Goal: Task Accomplishment & Management: Manage account settings

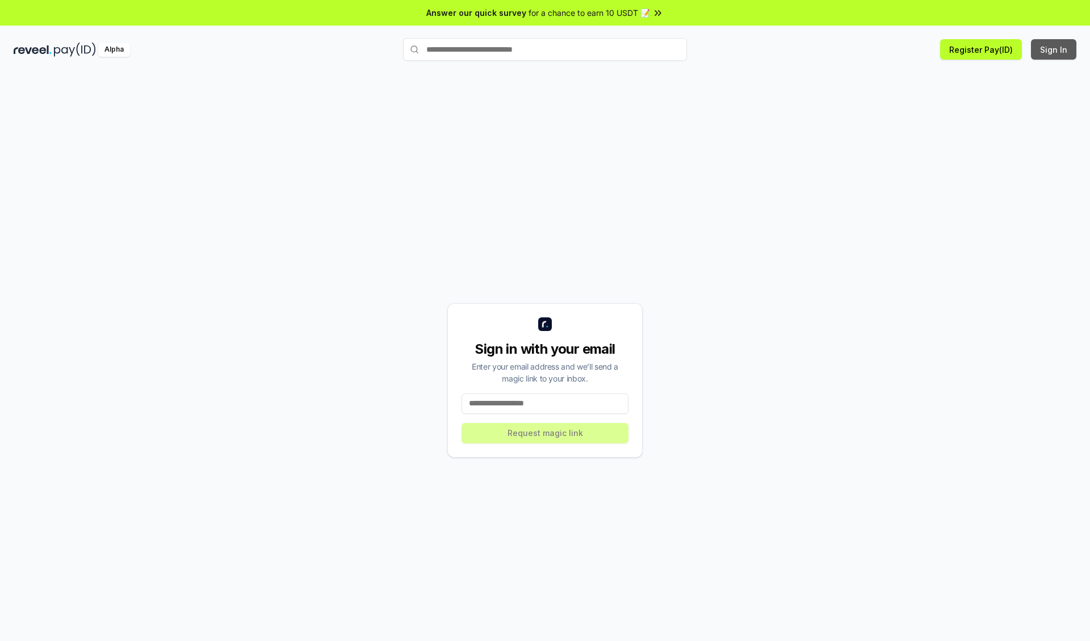
click at [1054, 49] on button "Sign In" at bounding box center [1053, 49] width 45 height 20
type input "**********"
click at [545, 433] on button "Request magic link" at bounding box center [545, 433] width 167 height 20
